Goal: Transaction & Acquisition: Purchase product/service

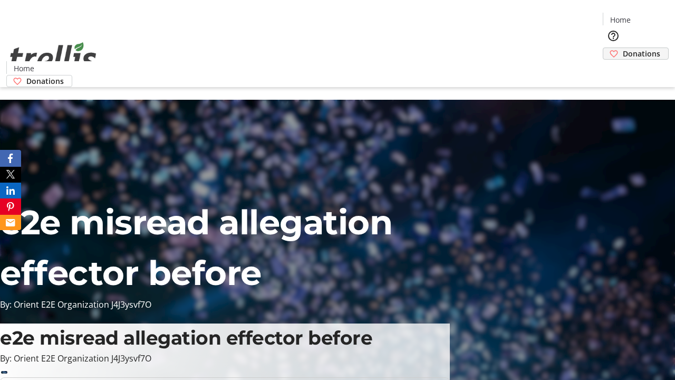
click at [623, 48] on span "Donations" at bounding box center [641, 53] width 37 height 11
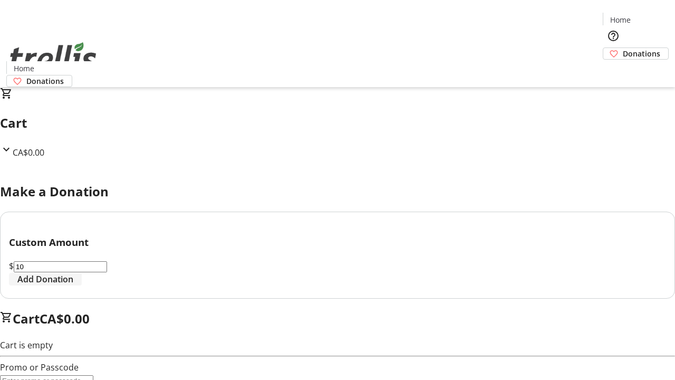
click at [73, 285] on span "Add Donation" at bounding box center [45, 279] width 56 height 13
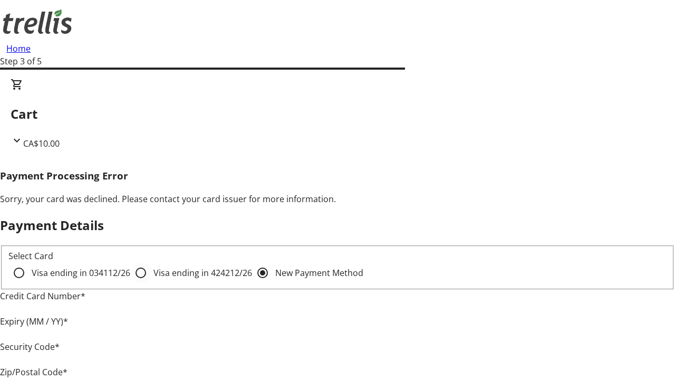
click at [130, 282] on input "Visa ending in 4242 12/26" at bounding box center [140, 272] width 21 height 21
radio input "true"
